Goal: Information Seeking & Learning: Learn about a topic

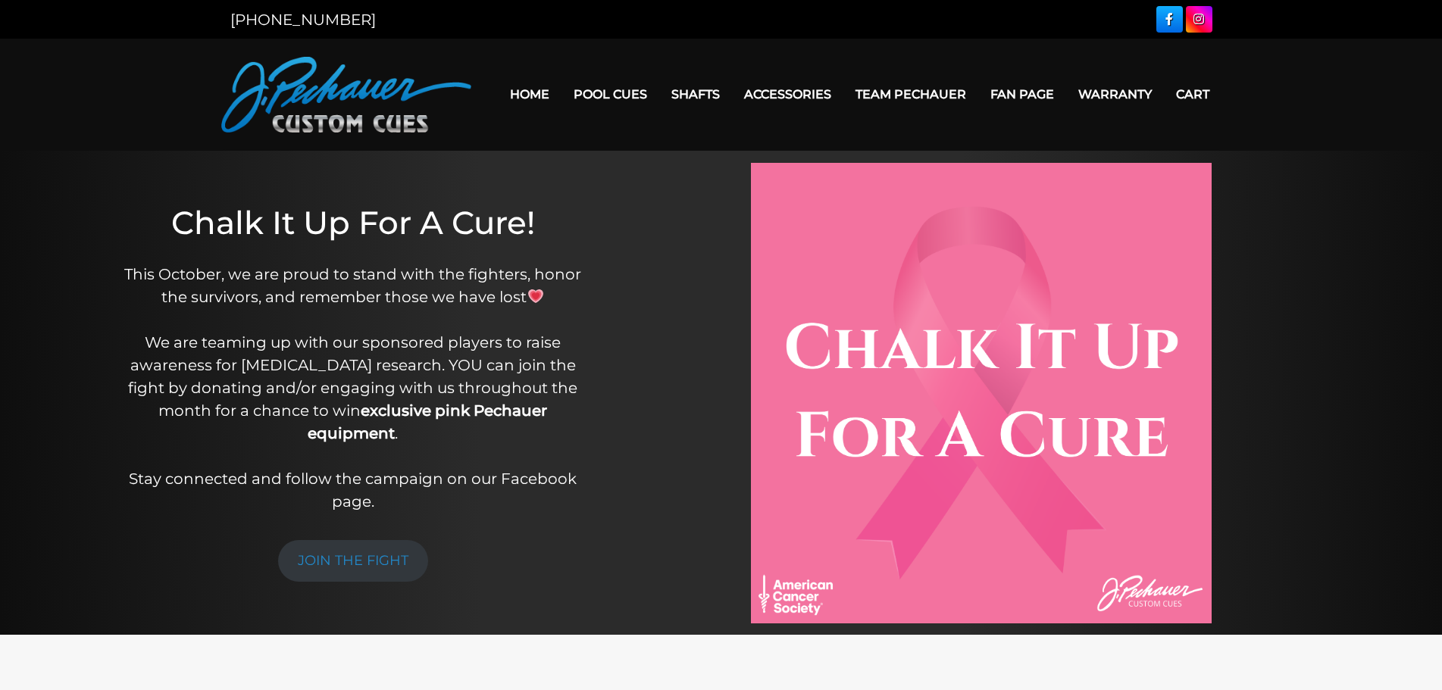
click at [906, 99] on link "Team Pechauer" at bounding box center [910, 94] width 135 height 39
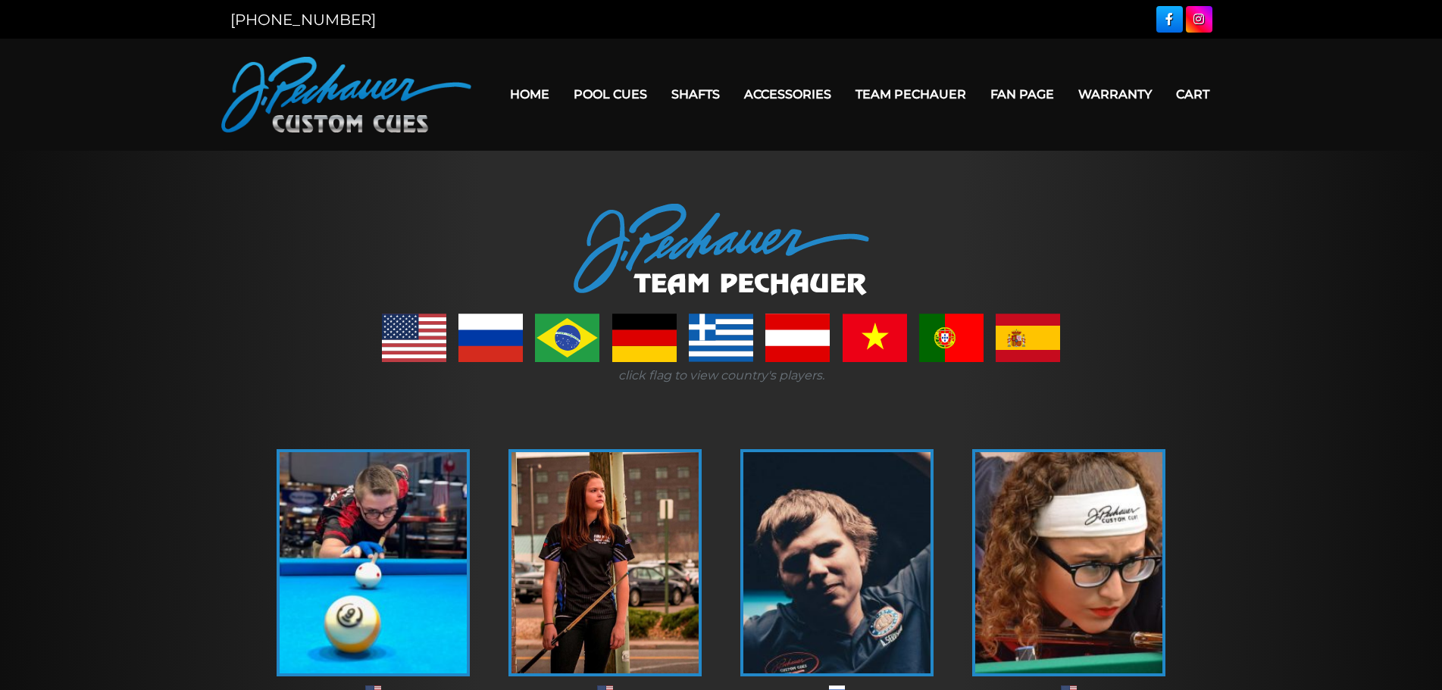
click at [400, 334] on link at bounding box center [414, 338] width 64 height 48
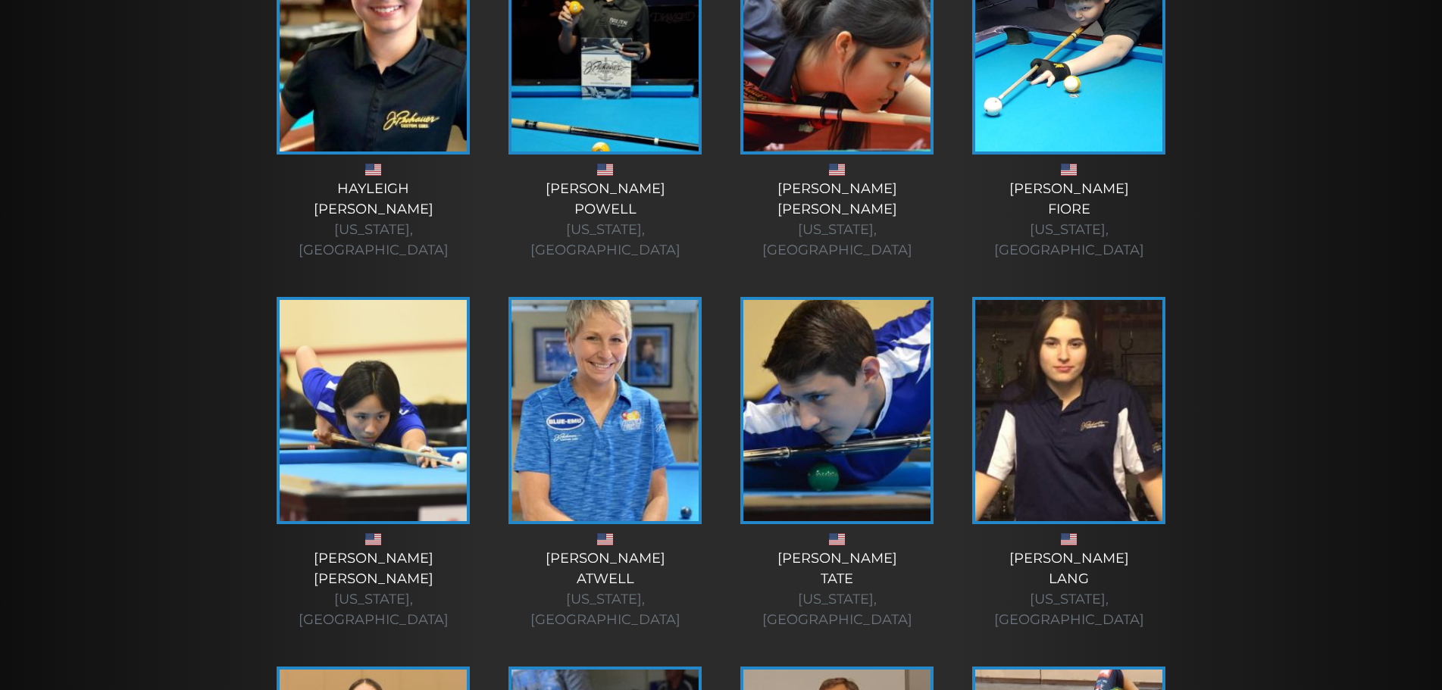
scroll to position [942, 0]
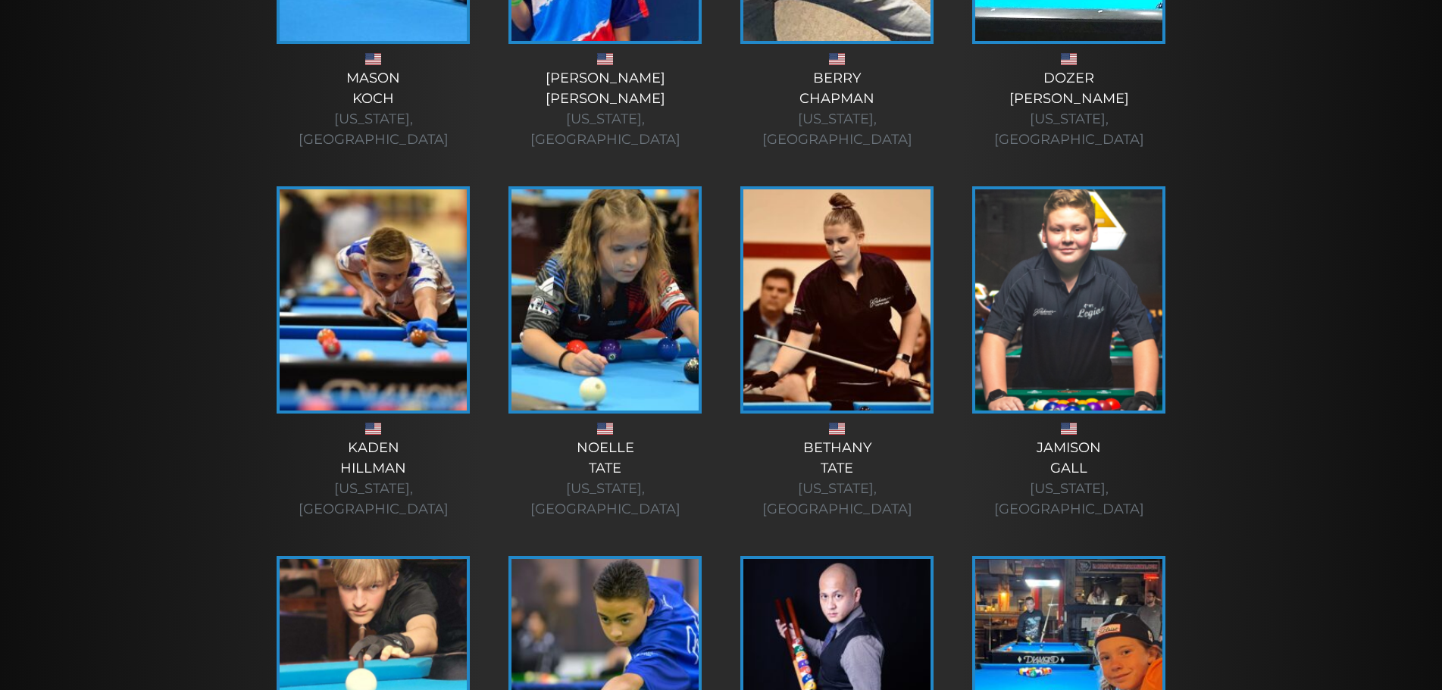
click at [718, 177] on div "Noelle Tate North Carolina, USA" at bounding box center [605, 359] width 232 height 370
click at [786, 196] on img at bounding box center [836, 299] width 187 height 221
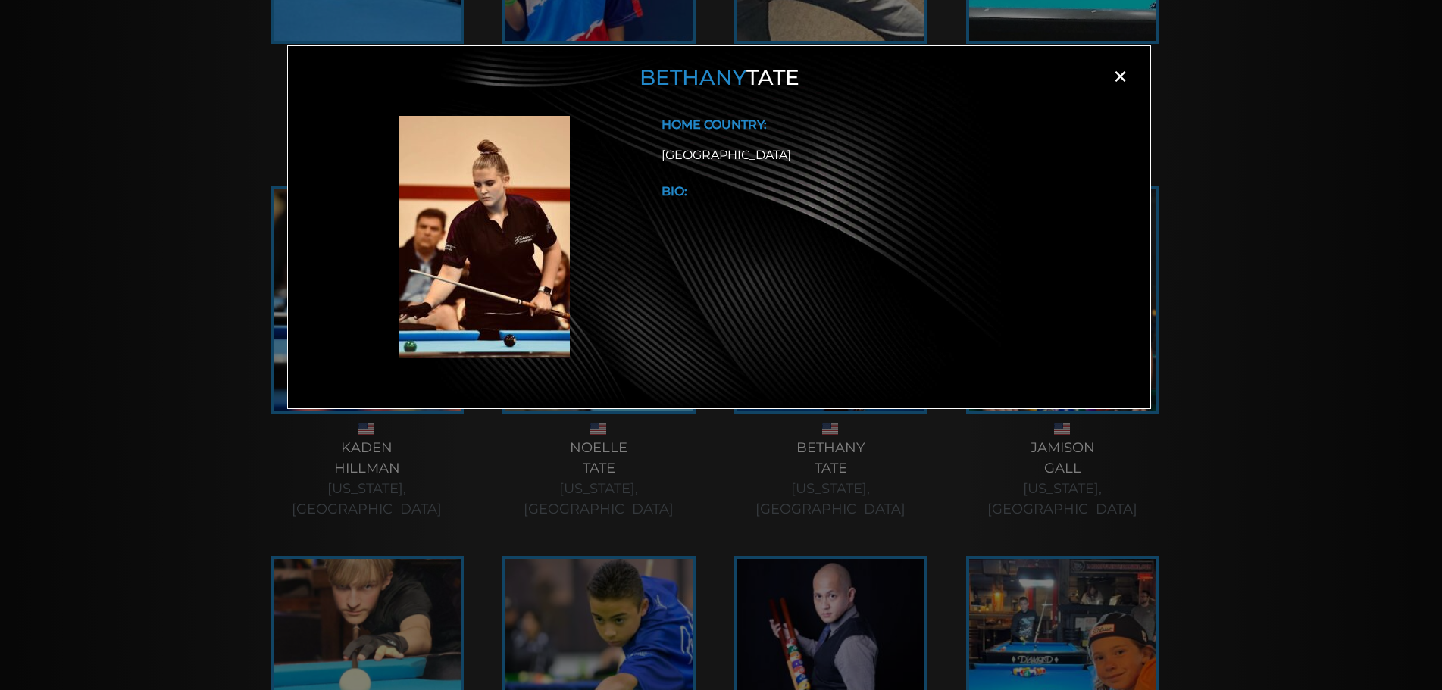
click at [195, 145] on div "Bethany Tate × HOME COUNTRY: USA BIO:" at bounding box center [721, 369] width 1442 height 690
